Goal: Task Accomplishment & Management: Use online tool/utility

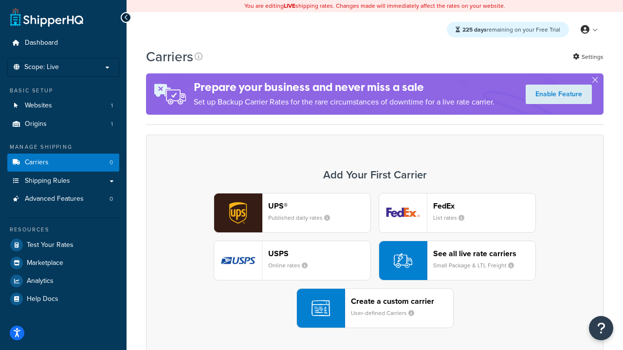
click at [375, 261] on div "UPS® Published daily rates FedEx List rates USPS Online rates See all live rate…" at bounding box center [374, 260] width 437 height 135
click at [484, 206] on header "FedEx" at bounding box center [484, 205] width 102 height 9
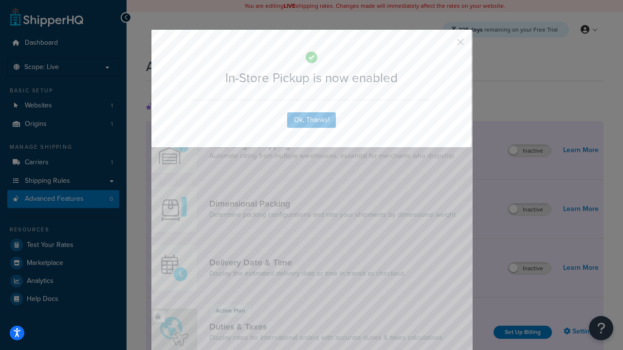
scroll to position [315, 0]
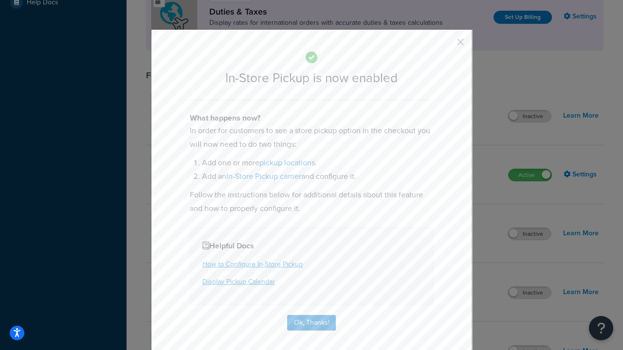
click at [446, 45] on button "button" at bounding box center [446, 45] width 2 height 2
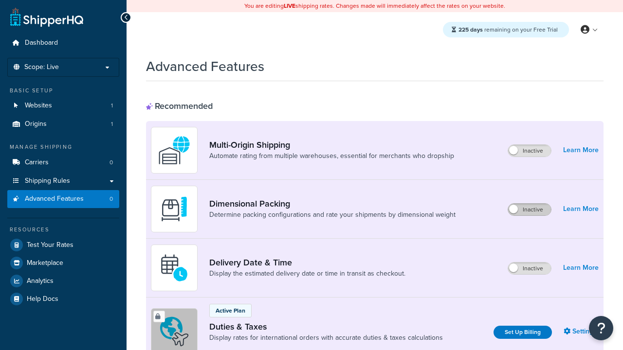
click at [529, 210] on label "Inactive" at bounding box center [529, 210] width 43 height 12
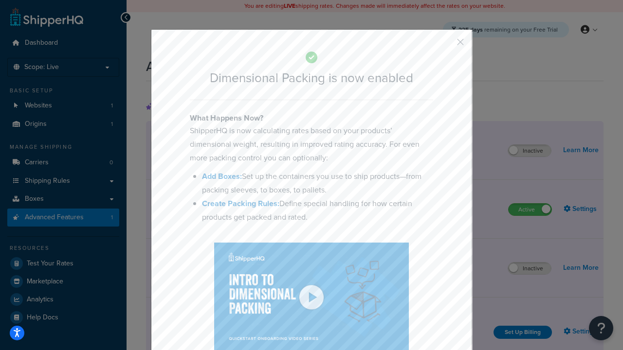
click at [446, 44] on button "button" at bounding box center [446, 45] width 2 height 2
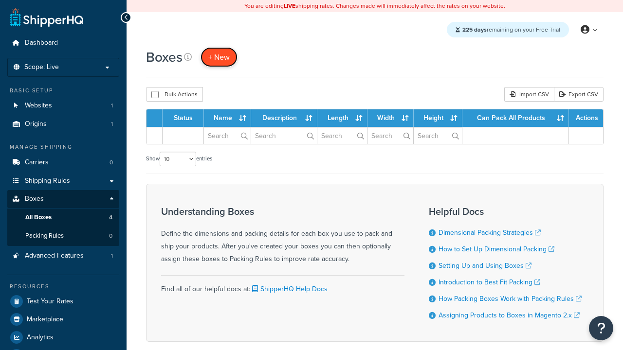
click at [219, 57] on span "+ New" at bounding box center [218, 57] width 21 height 11
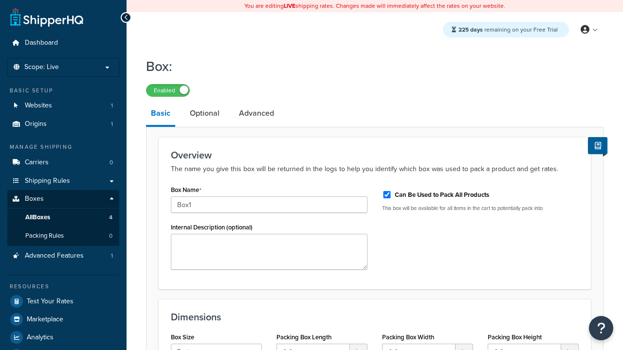
select select "usps_small"
type input "8.5"
type input "5"
type input "1.5"
type input "Box1"
